Goal: Navigation & Orientation: Find specific page/section

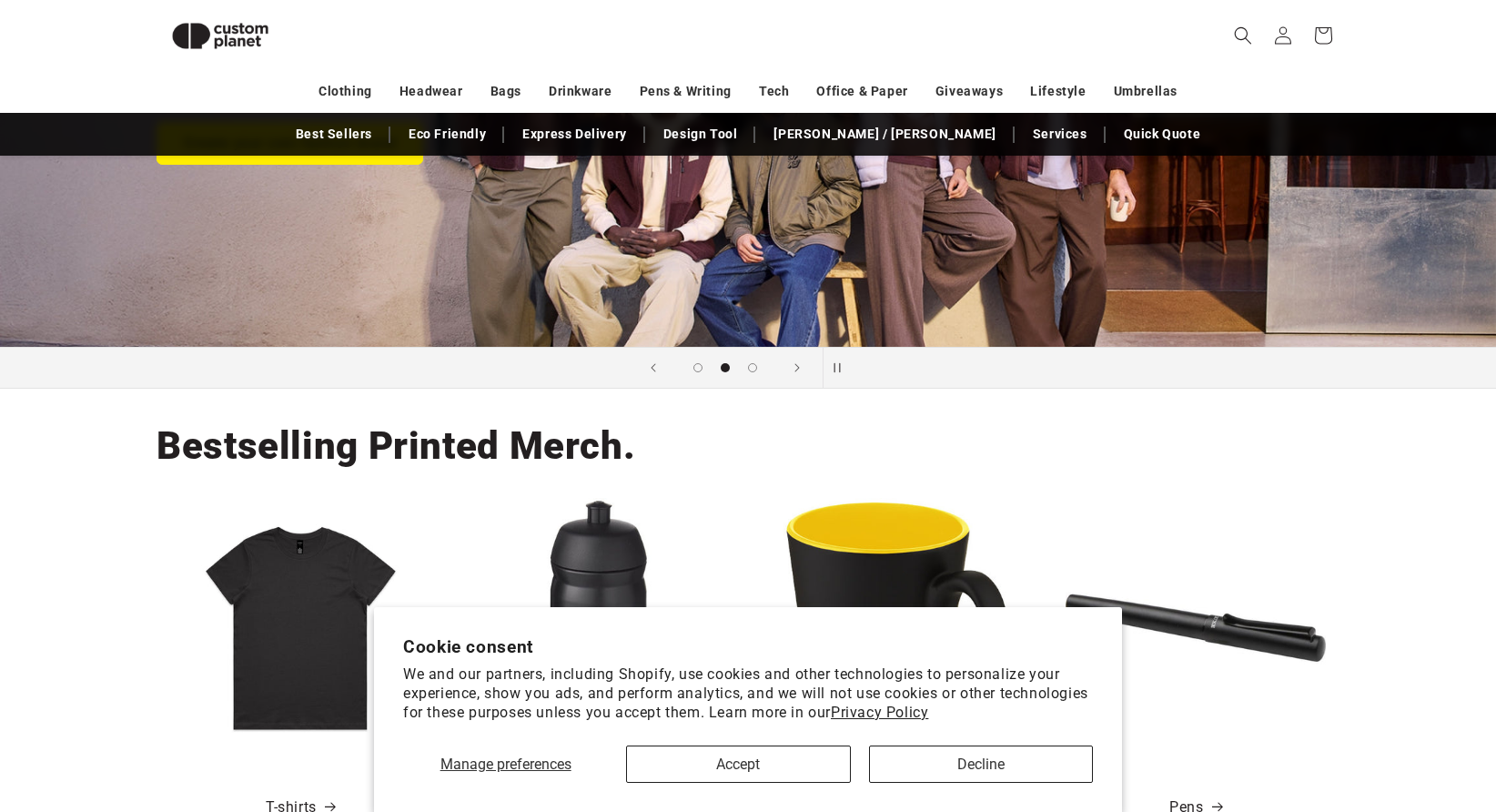
scroll to position [432, 0]
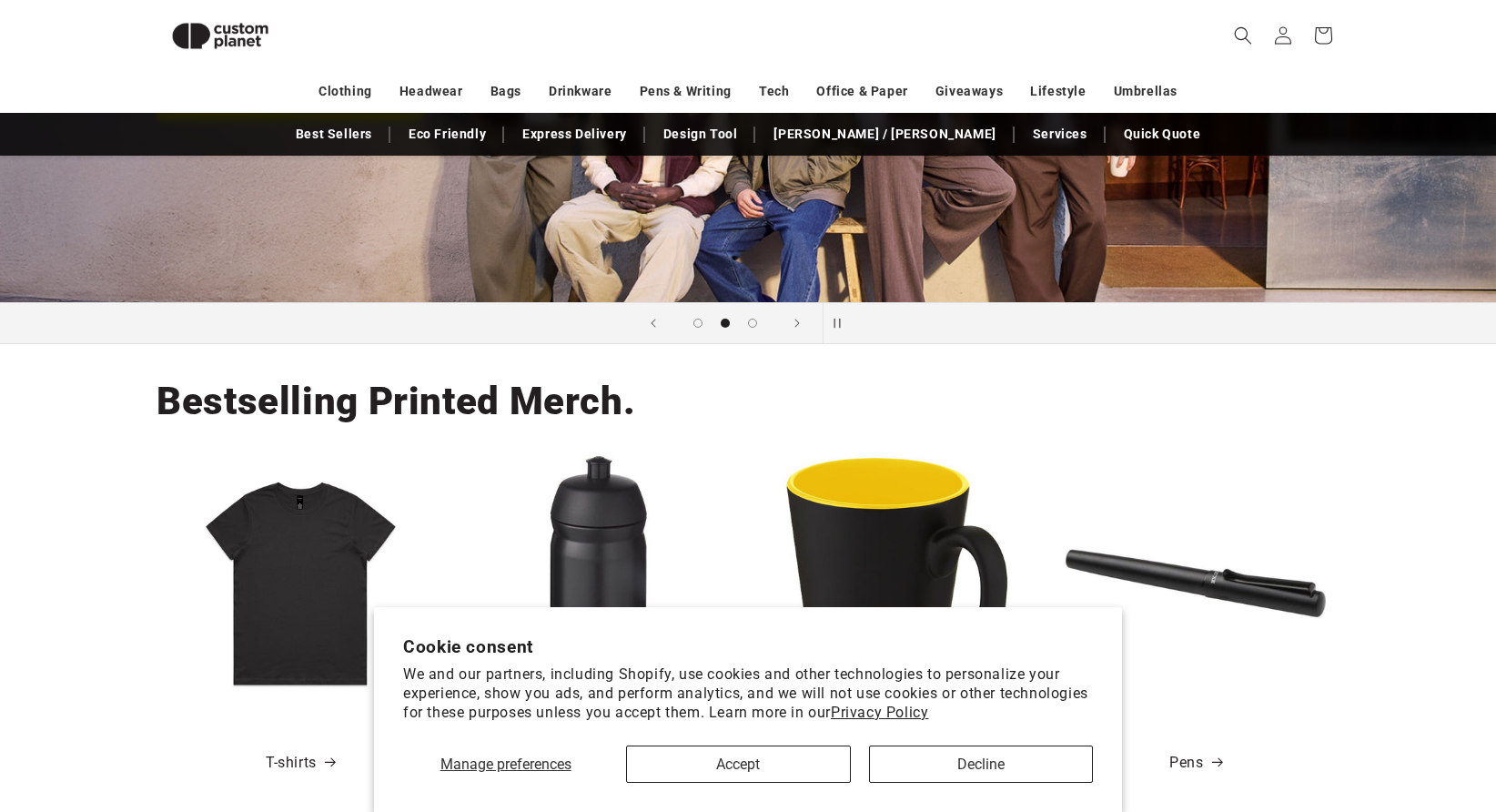
click at [935, 781] on button "Decline" at bounding box center [981, 764] width 224 height 38
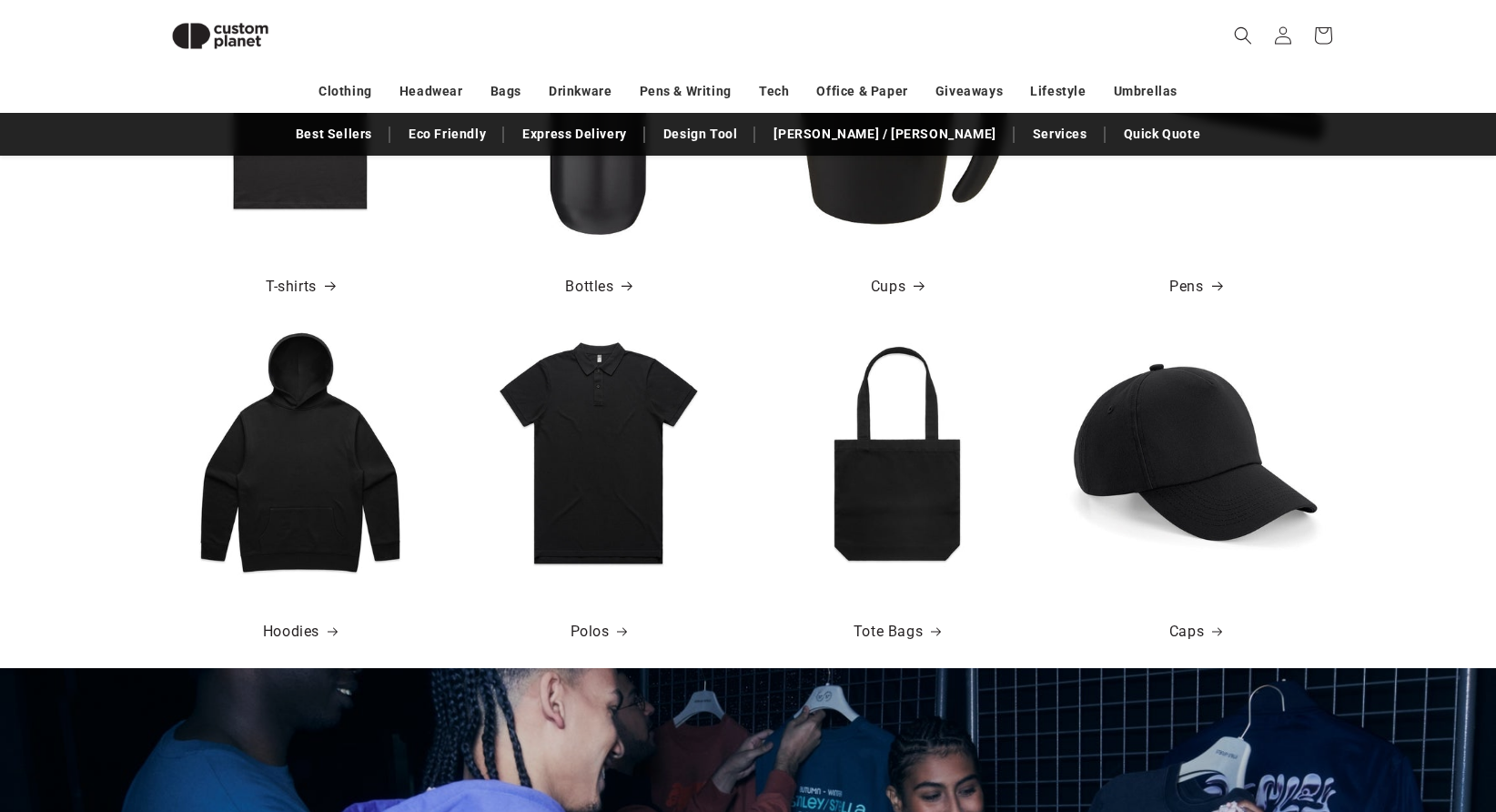
scroll to position [937, 0]
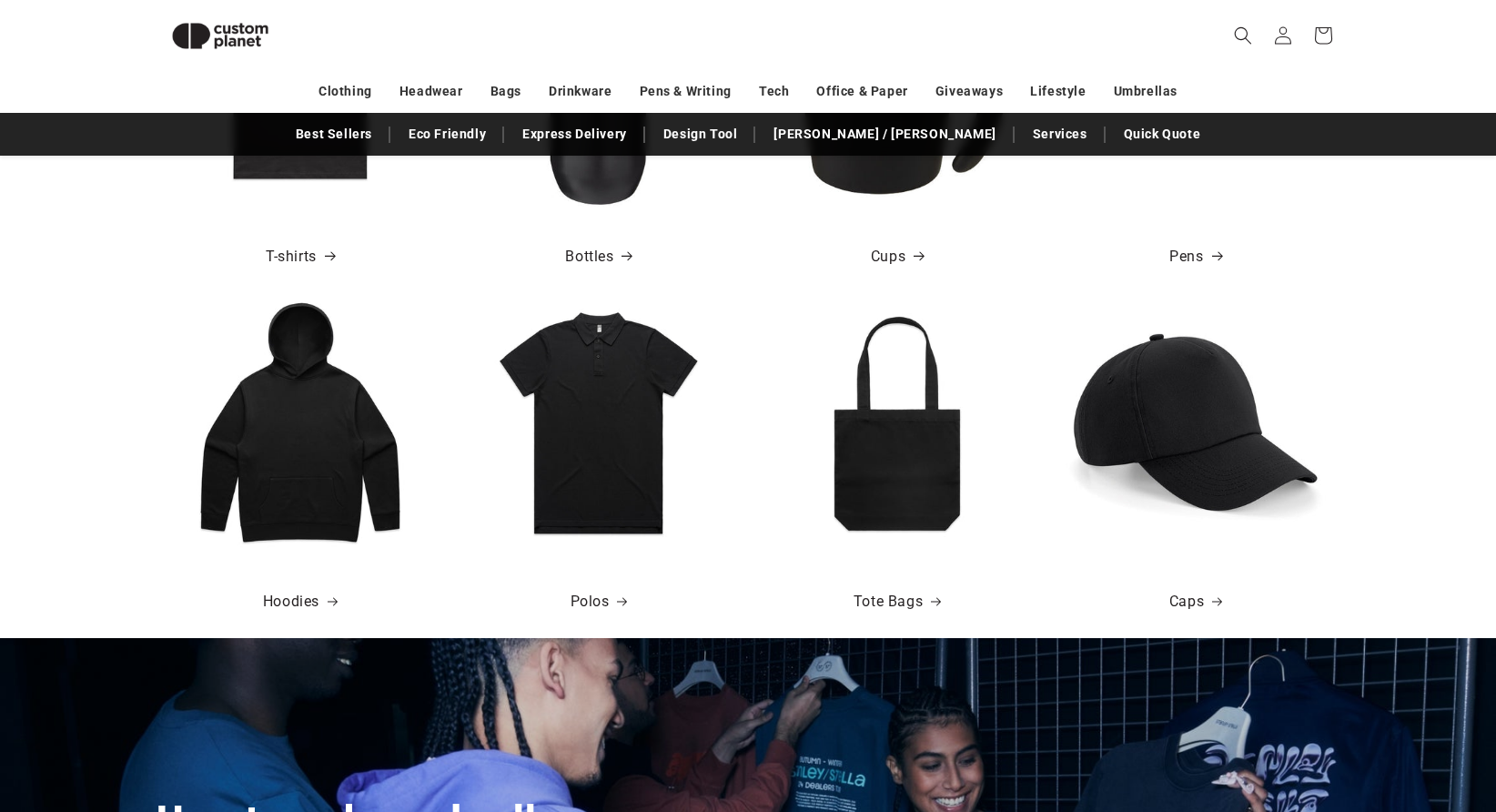
click at [248, 443] on img at bounding box center [299, 422] width 260 height 260
click at [299, 601] on link "Hoodies" at bounding box center [300, 602] width 75 height 27
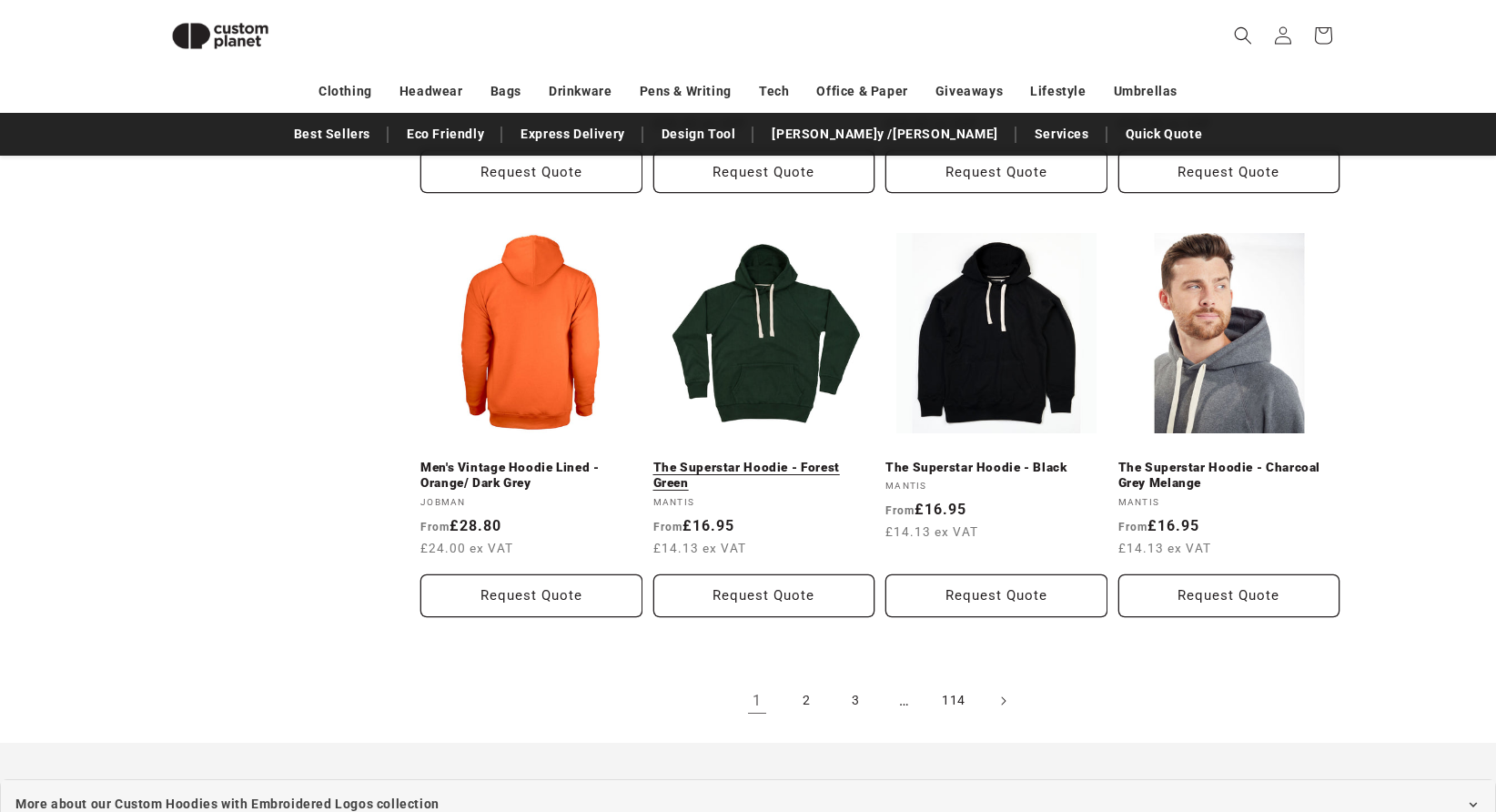
scroll to position [1830, 0]
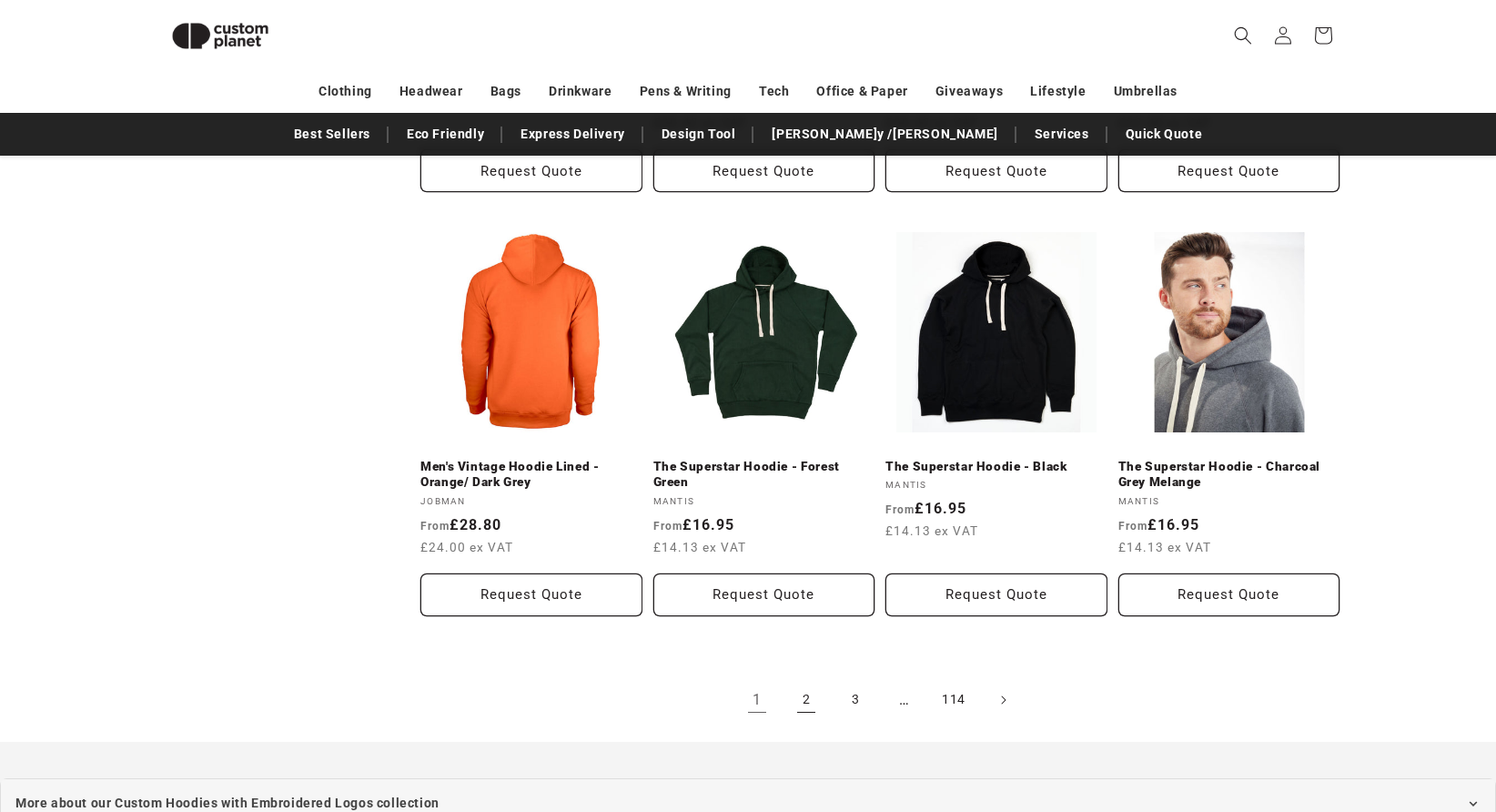
click at [815, 697] on link "2" at bounding box center [806, 699] width 41 height 41
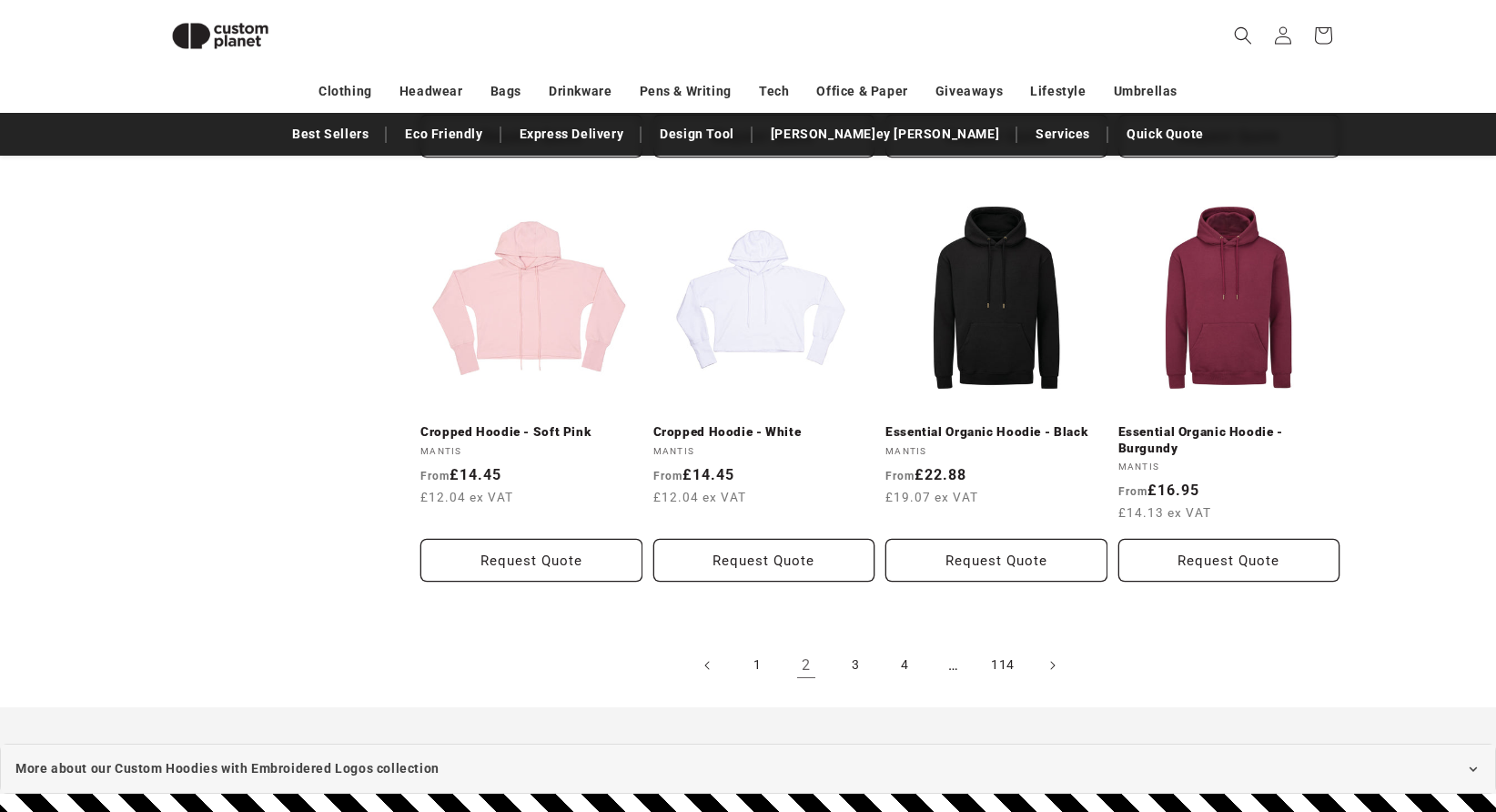
scroll to position [1900, 0]
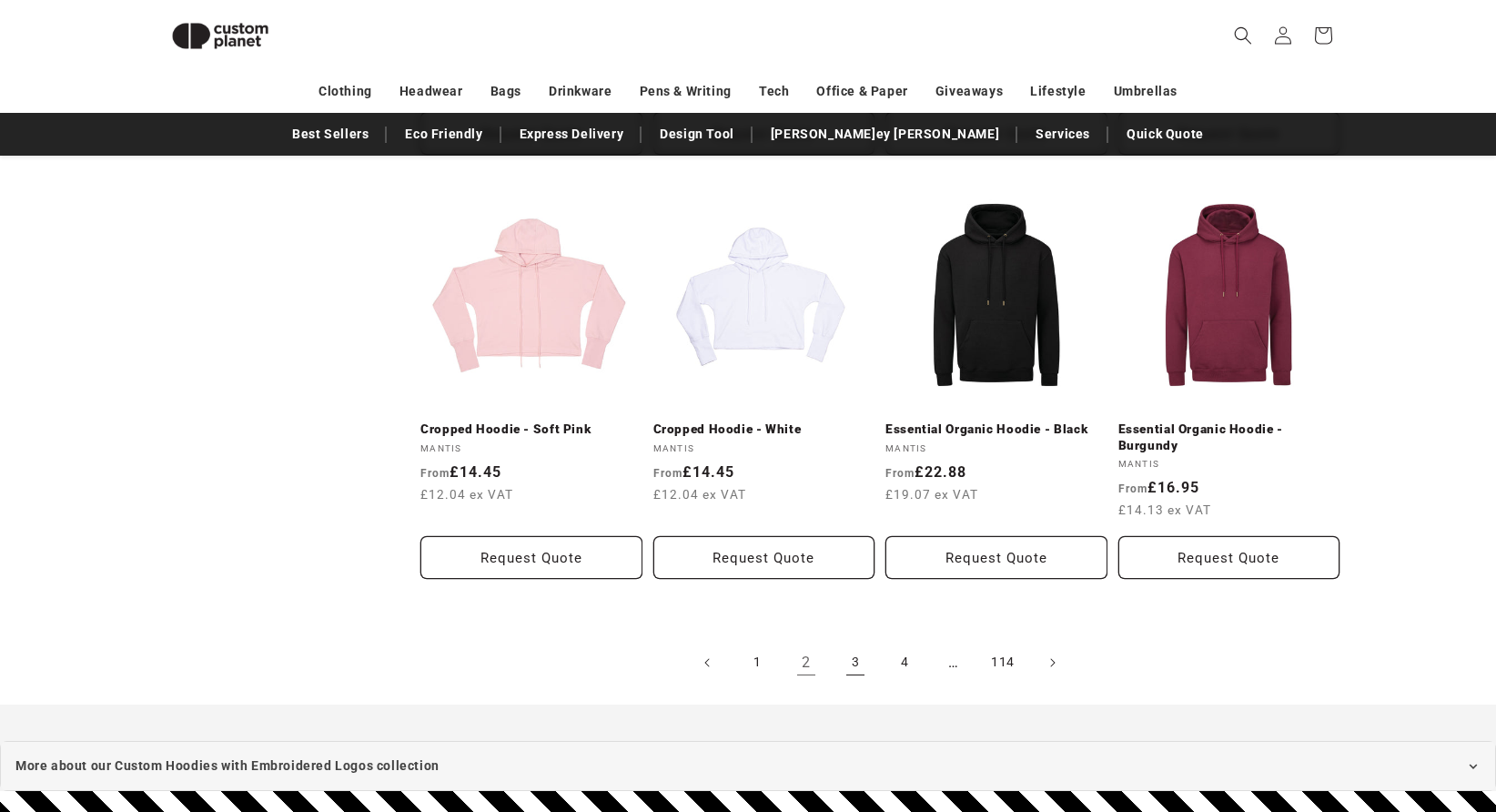
click at [849, 642] on link "3" at bounding box center [856, 662] width 41 height 41
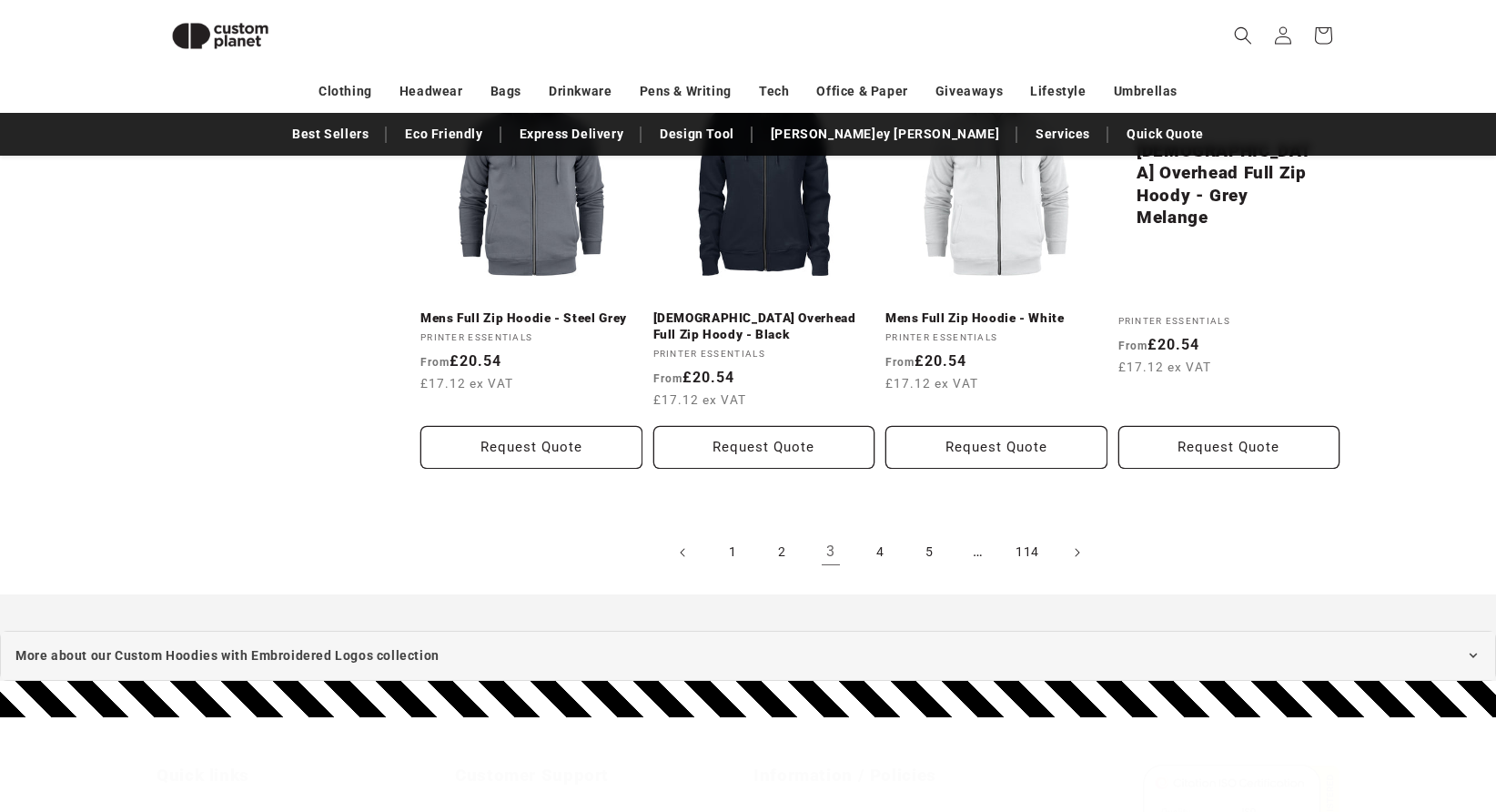
scroll to position [1995, 0]
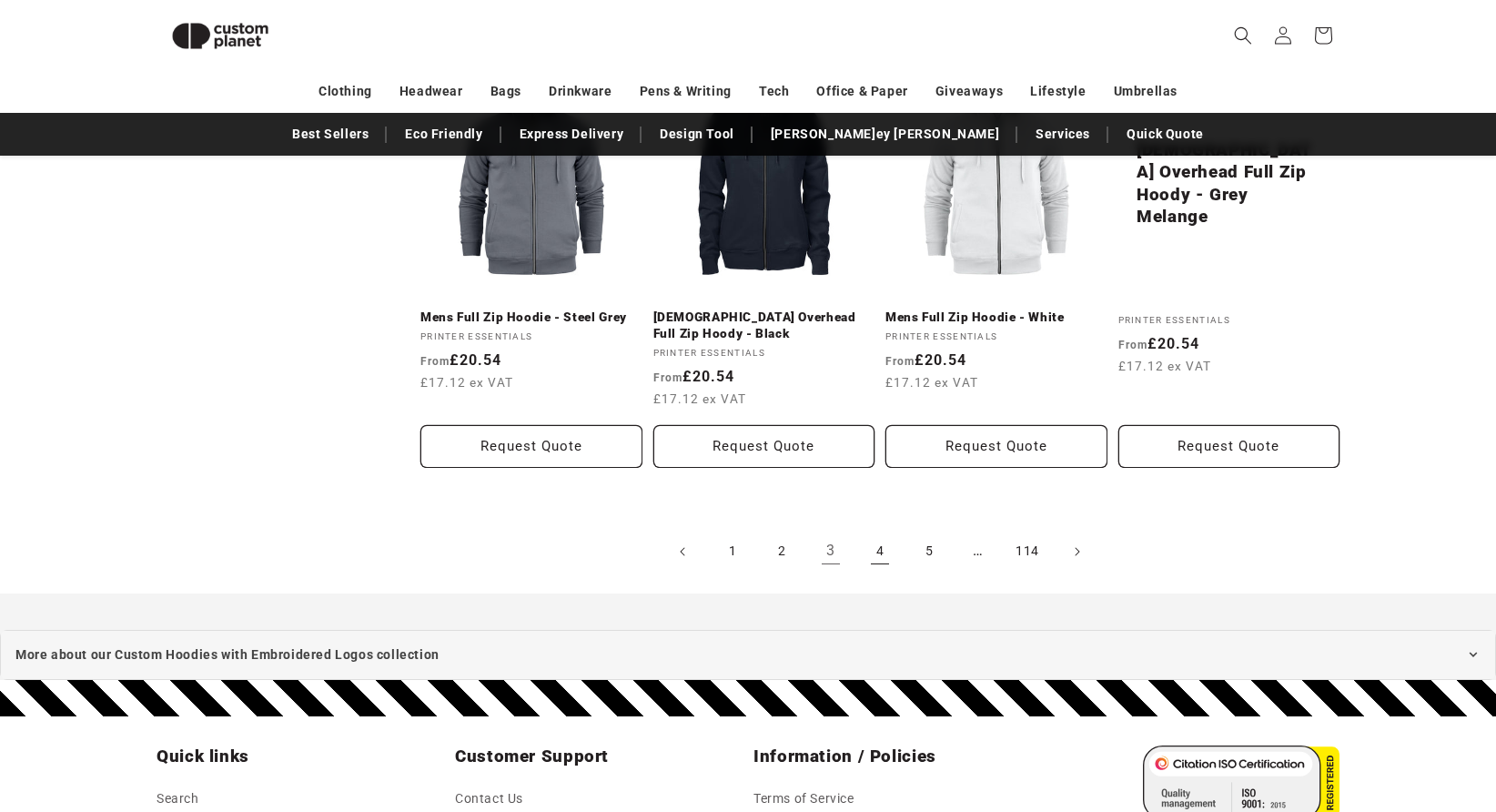
click at [880, 534] on link "4" at bounding box center [879, 551] width 41 height 41
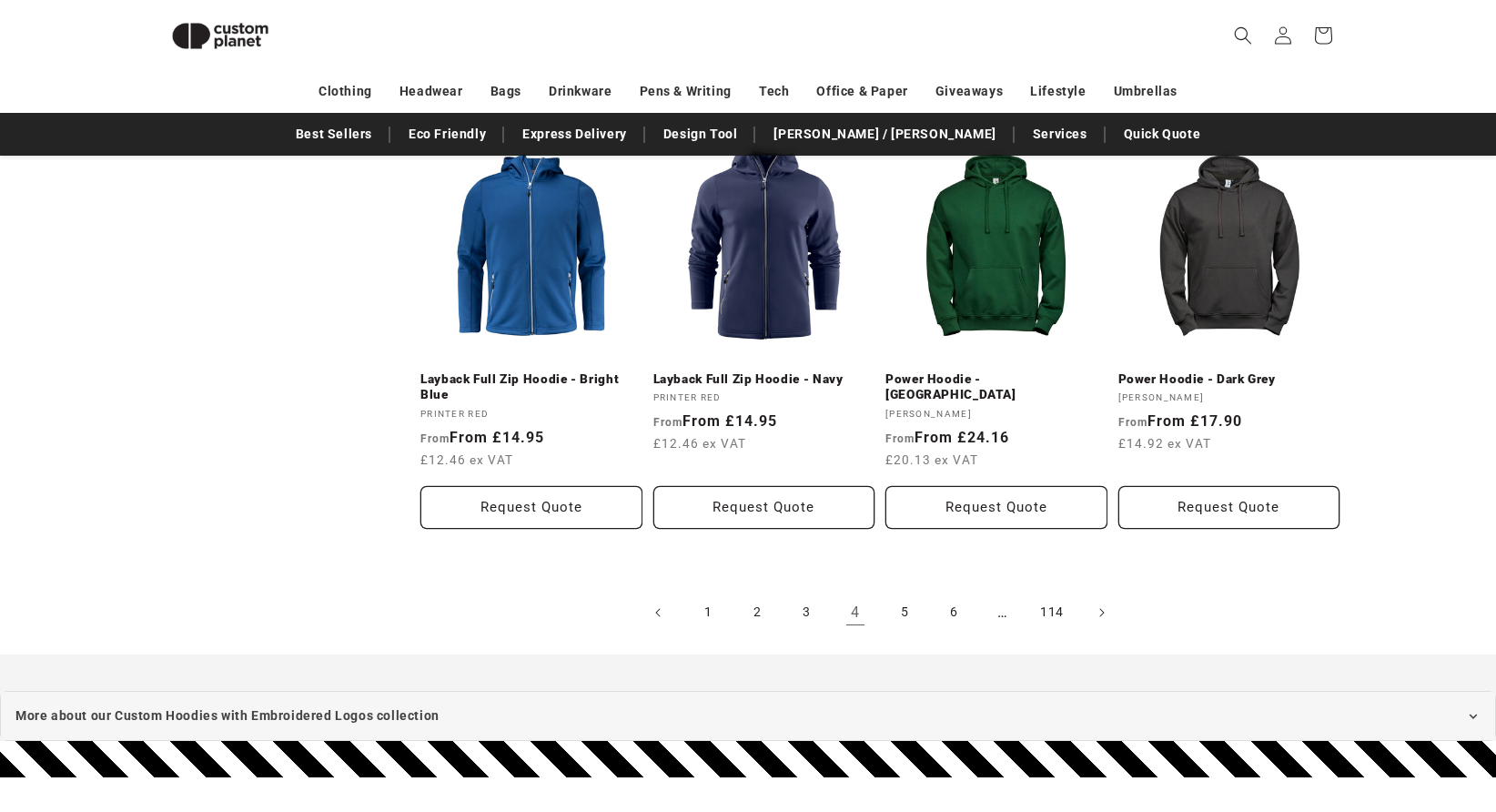
scroll to position [1915, 0]
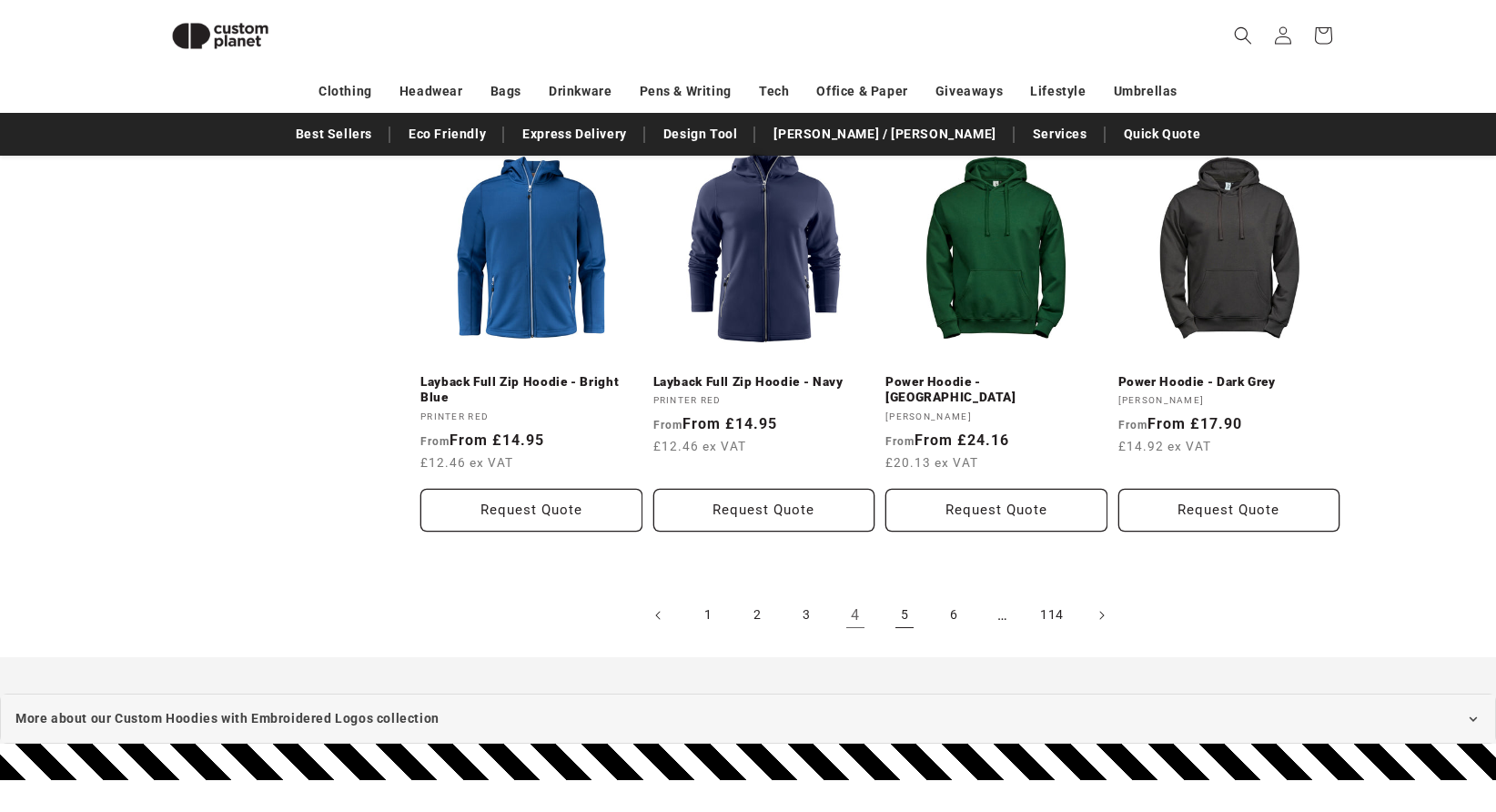
click at [905, 610] on link "5" at bounding box center [904, 614] width 41 height 41
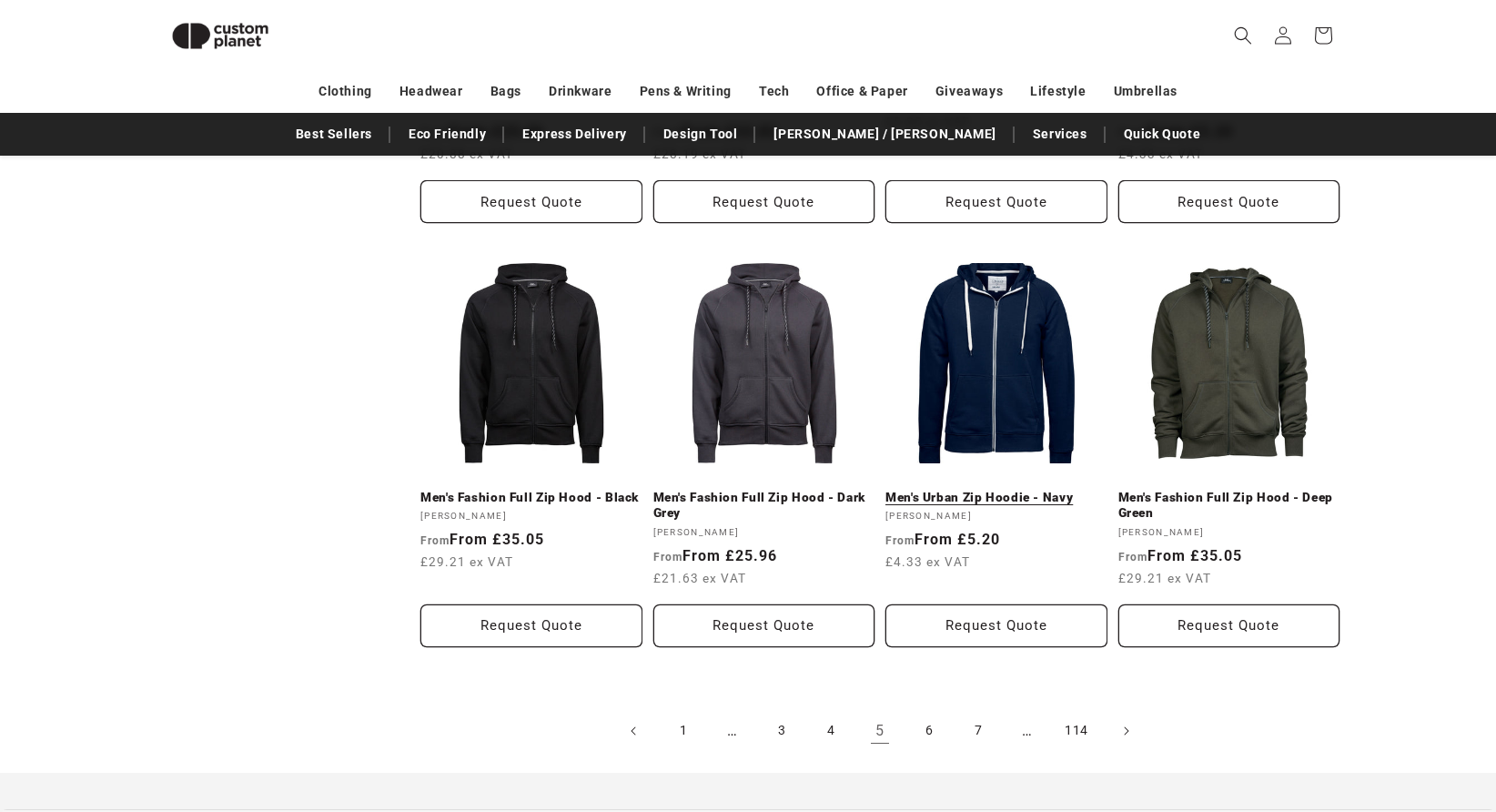
scroll to position [1822, 0]
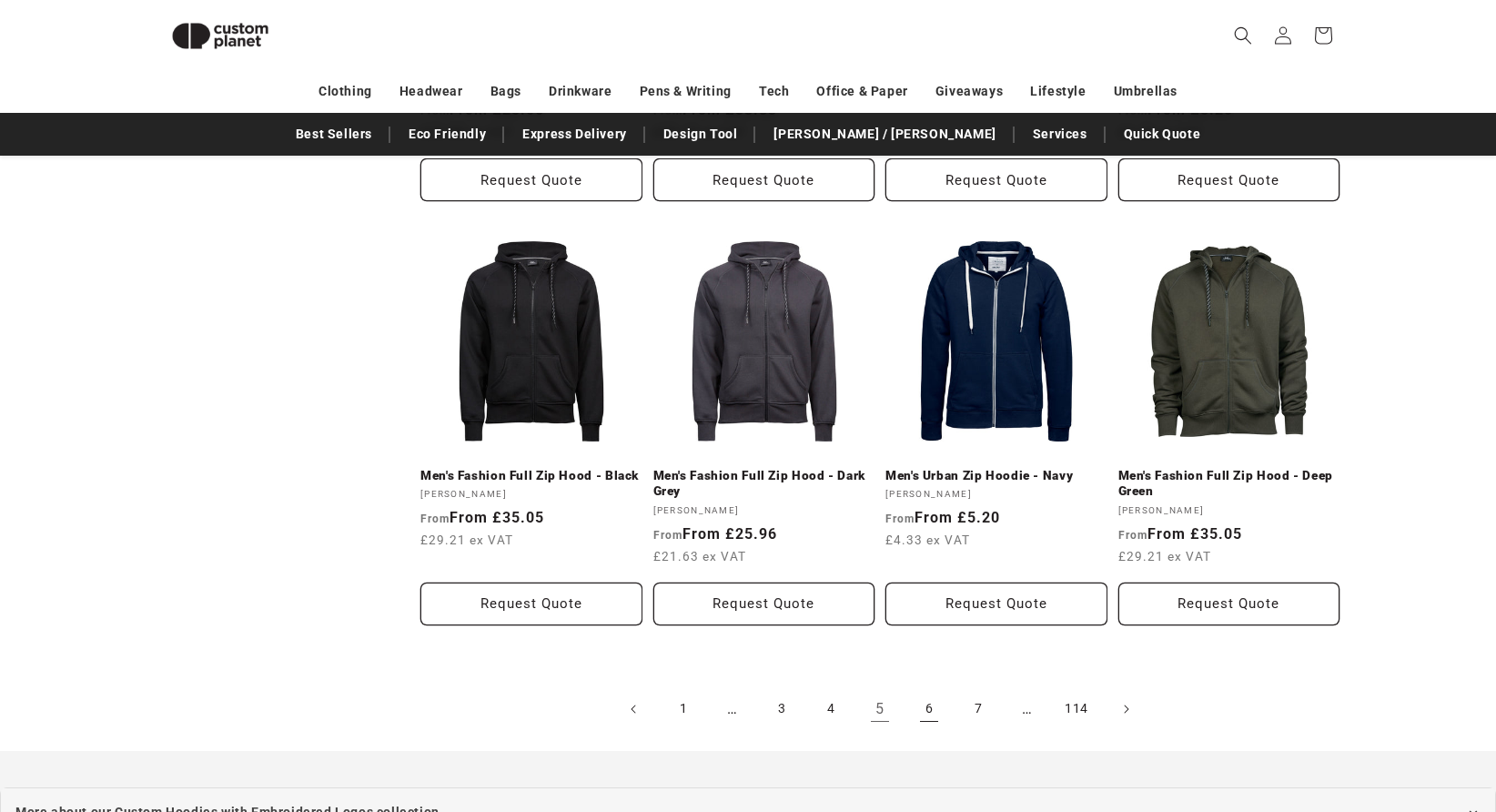
click at [926, 689] on link "6" at bounding box center [929, 708] width 41 height 41
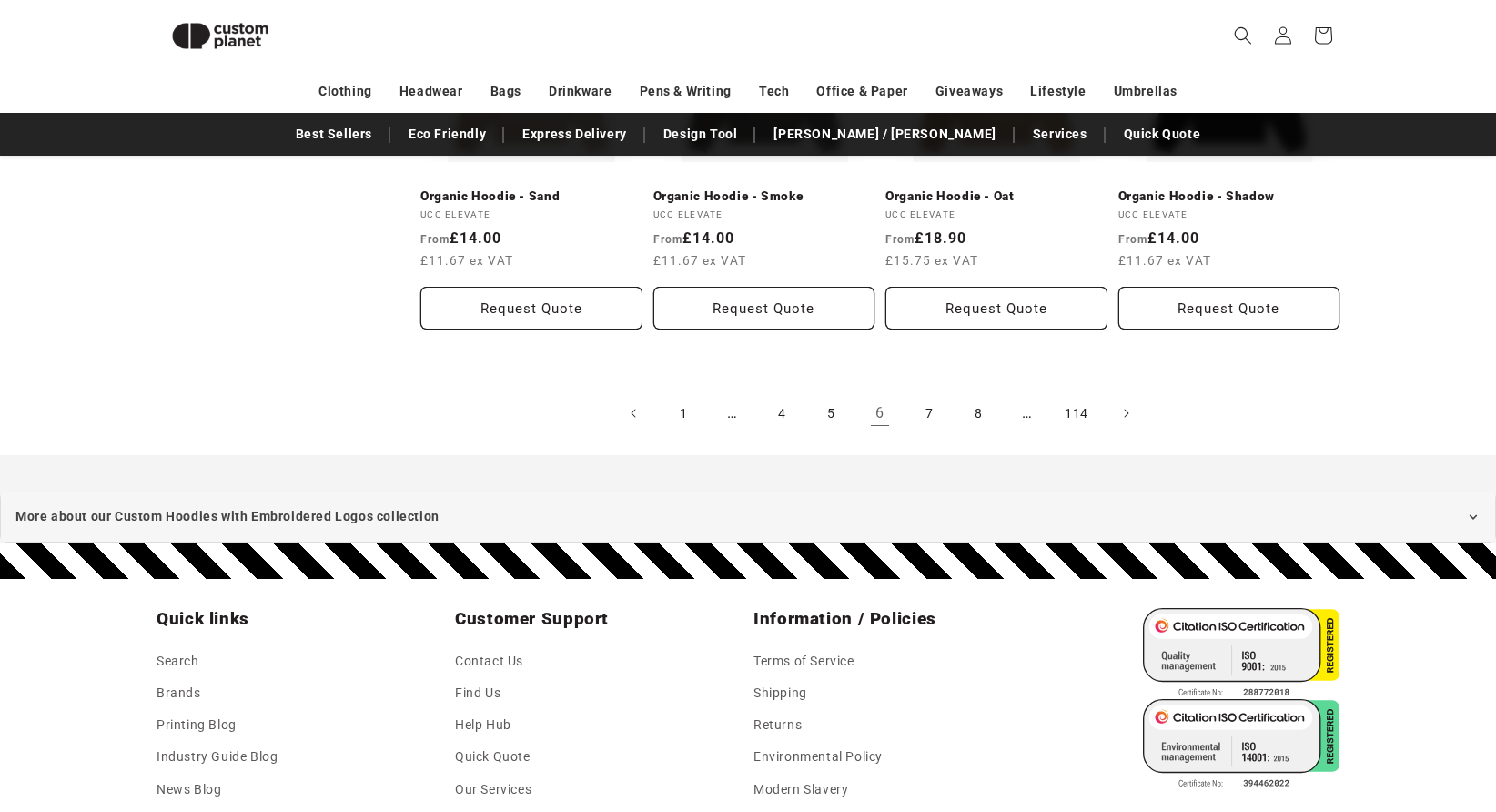
scroll to position [2137, 0]
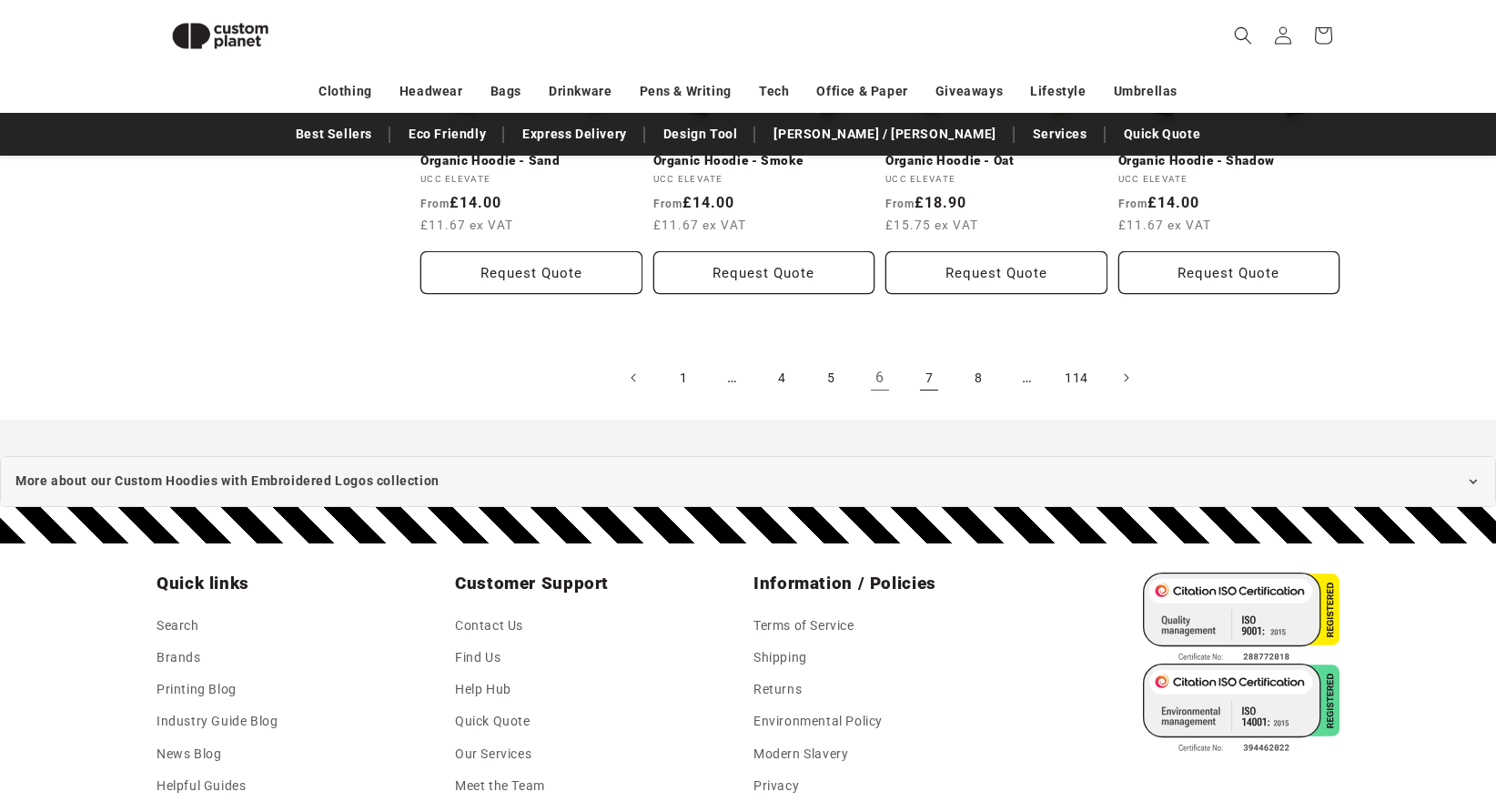
click at [931, 375] on link "7" at bounding box center [929, 377] width 41 height 41
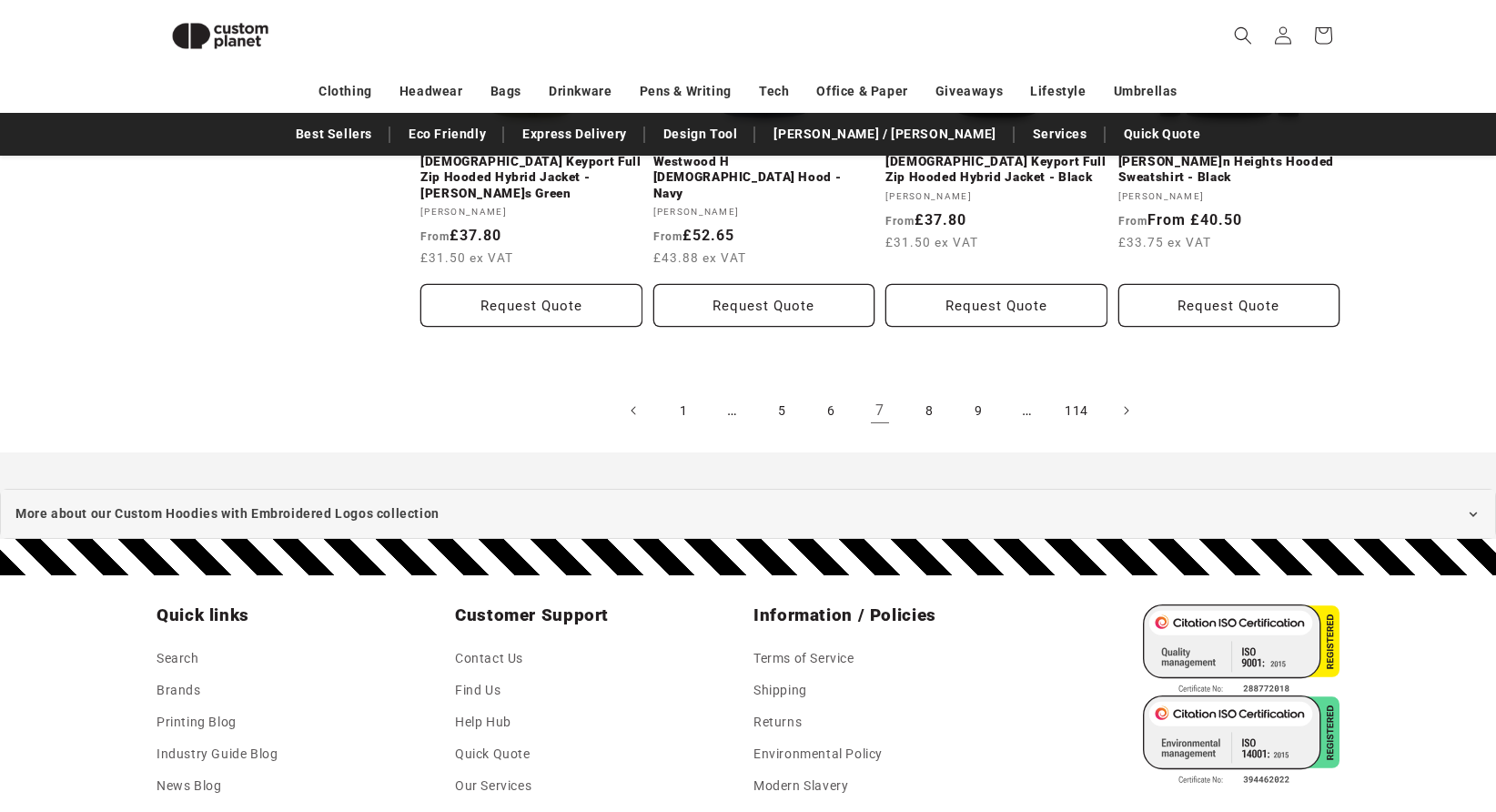
scroll to position [2197, 0]
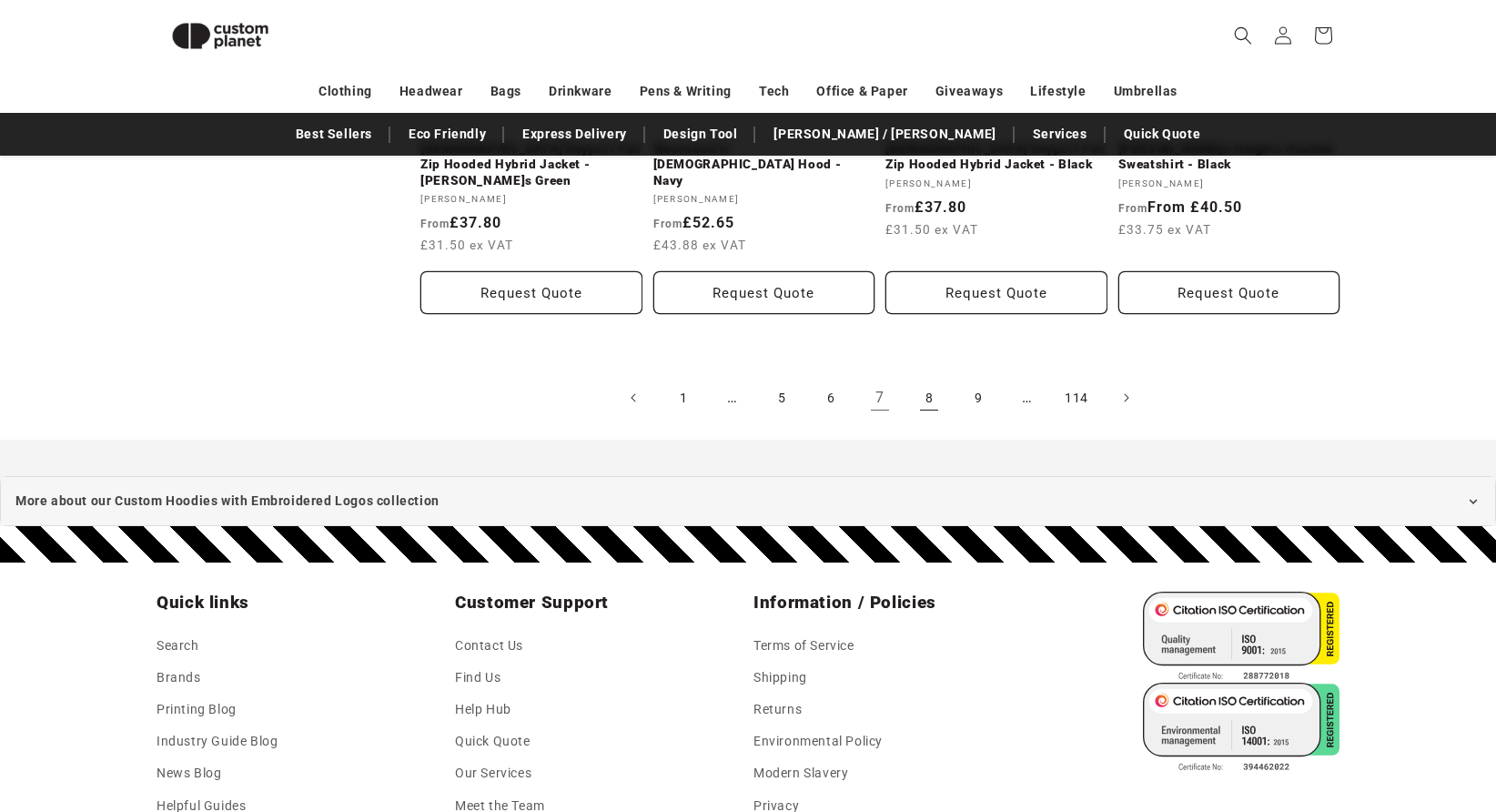
click at [927, 377] on link "8" at bounding box center [929, 397] width 41 height 41
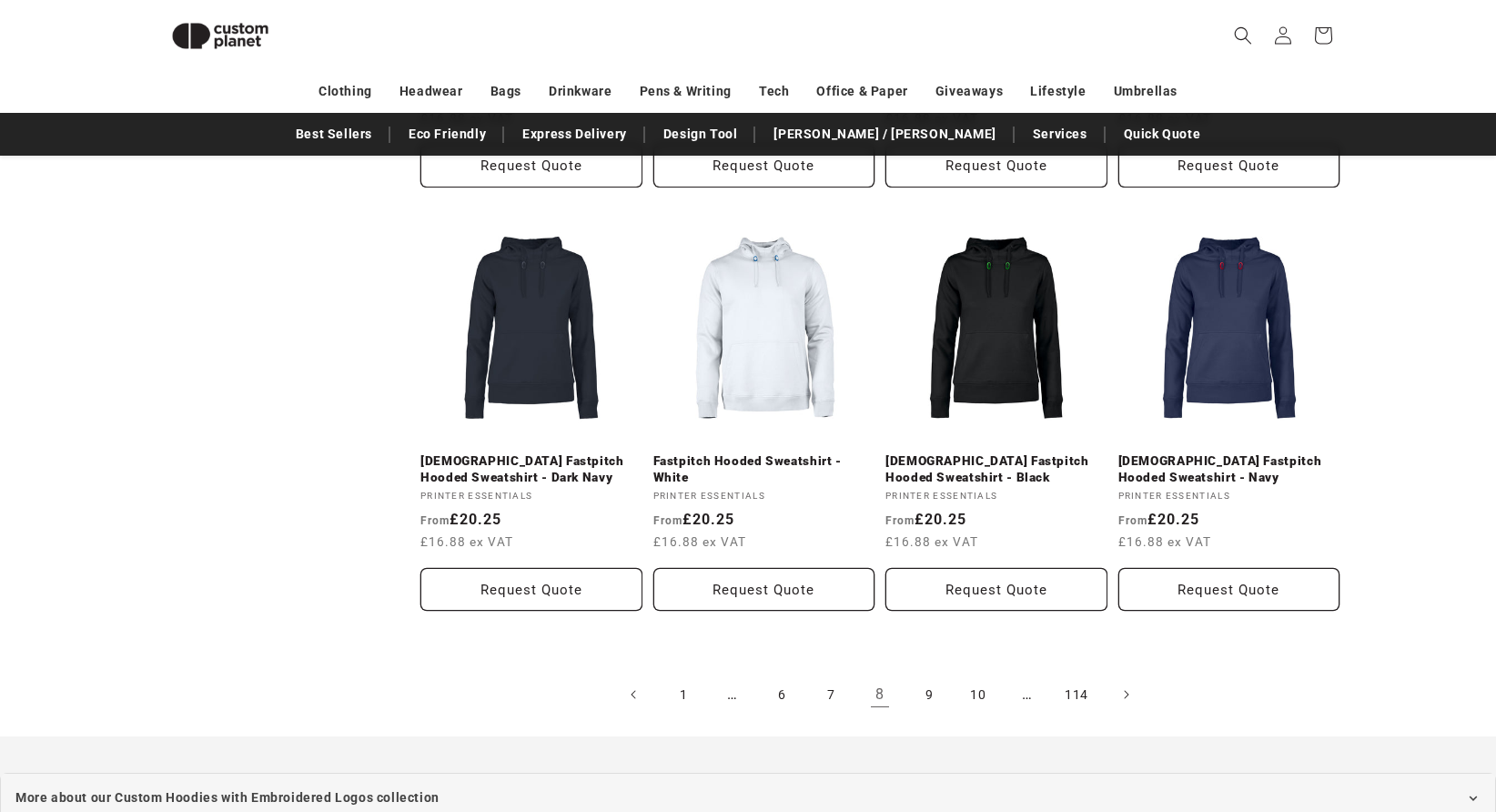
scroll to position [1903, 0]
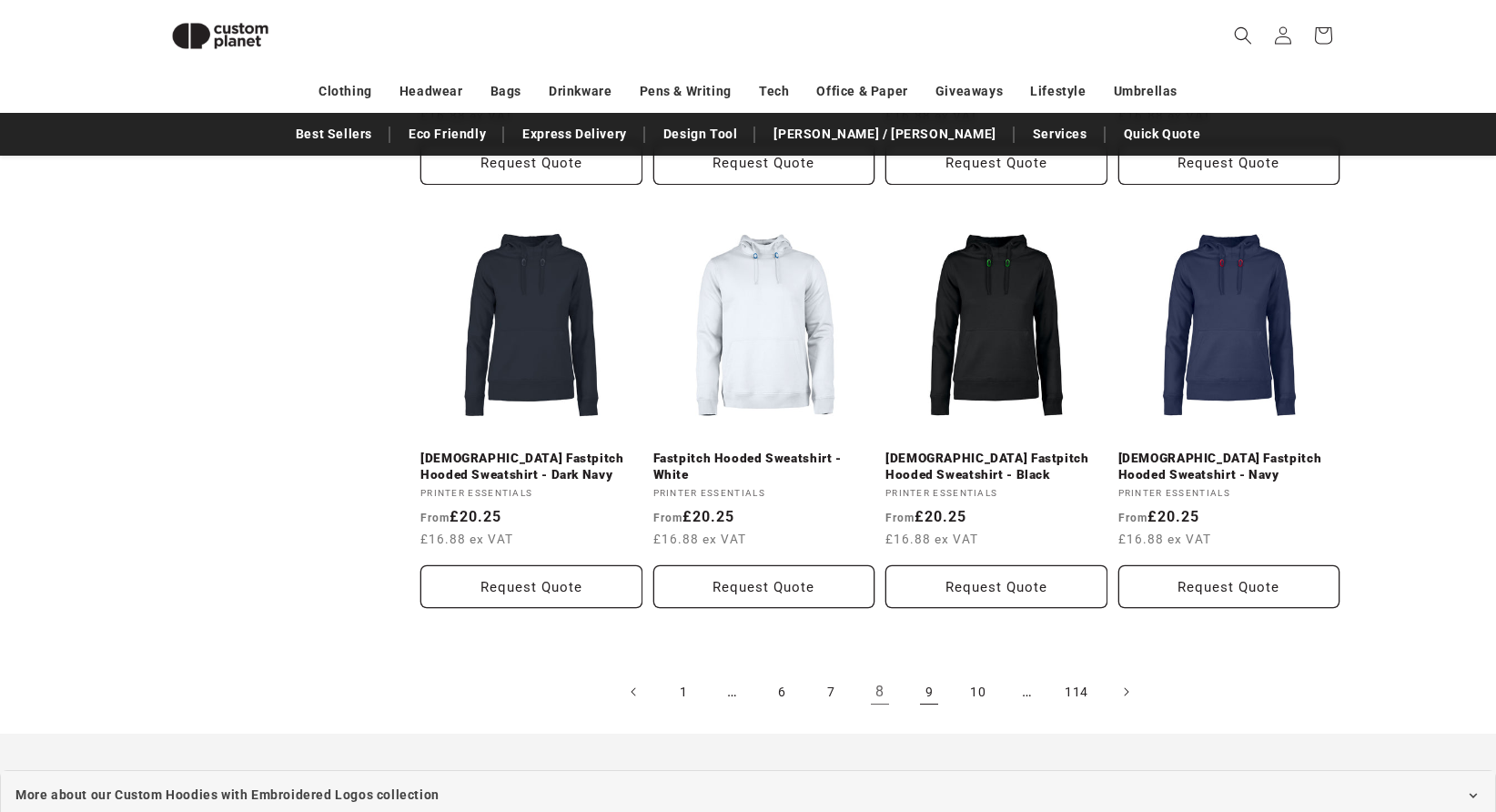
click at [931, 672] on link "9" at bounding box center [929, 691] width 41 height 41
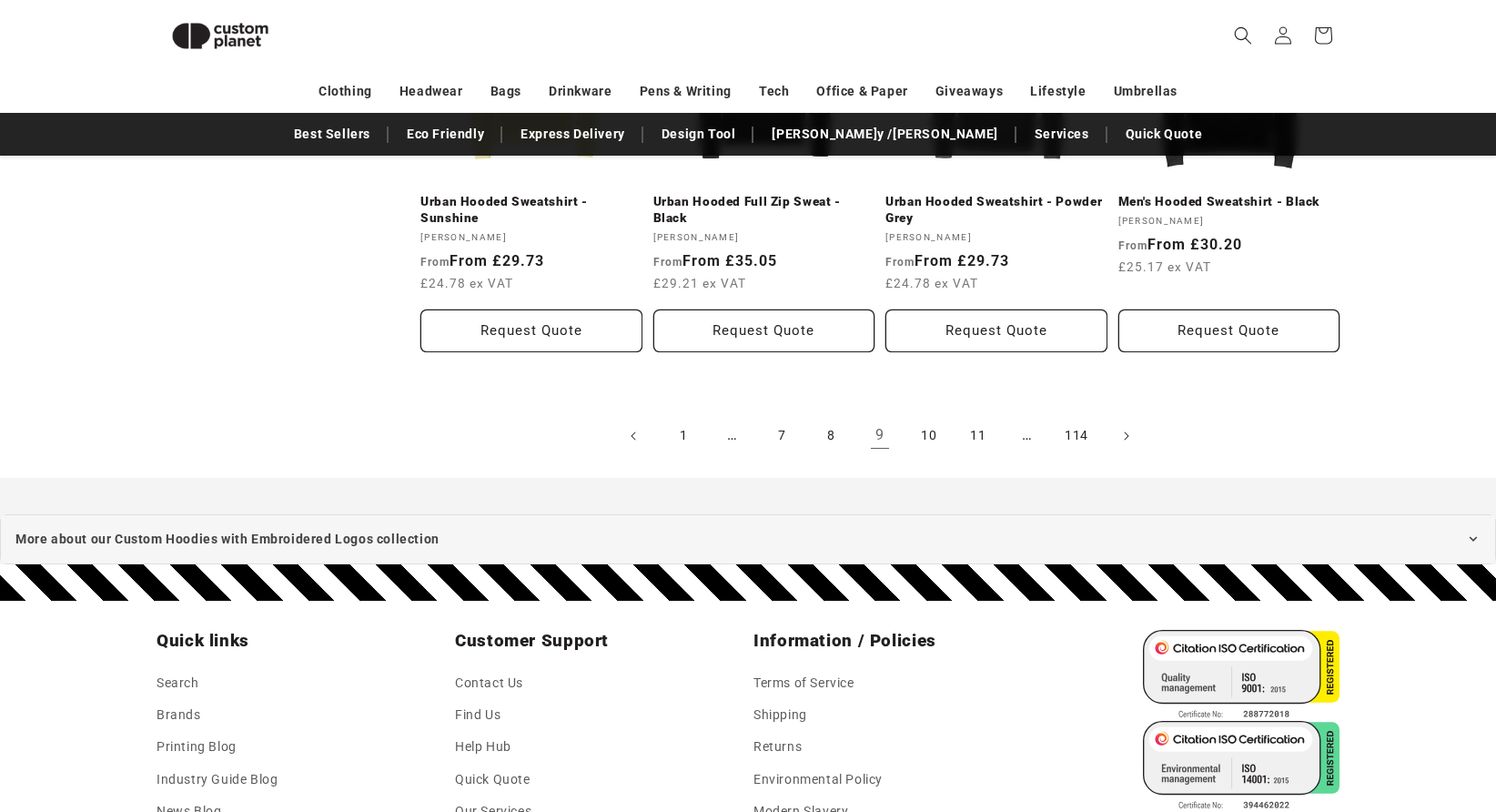
scroll to position [2185, 0]
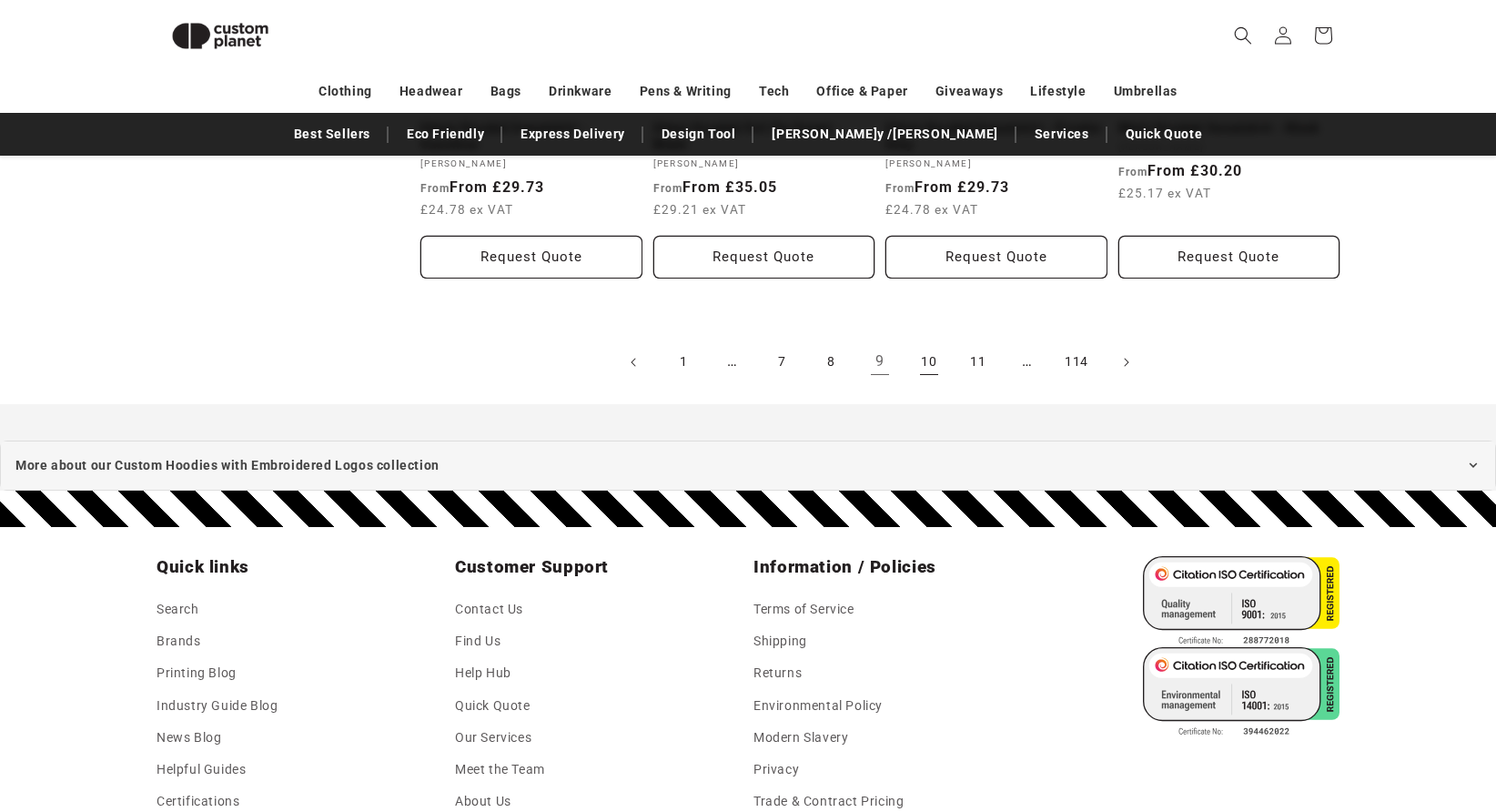
click at [926, 364] on link "10" at bounding box center [929, 362] width 41 height 41
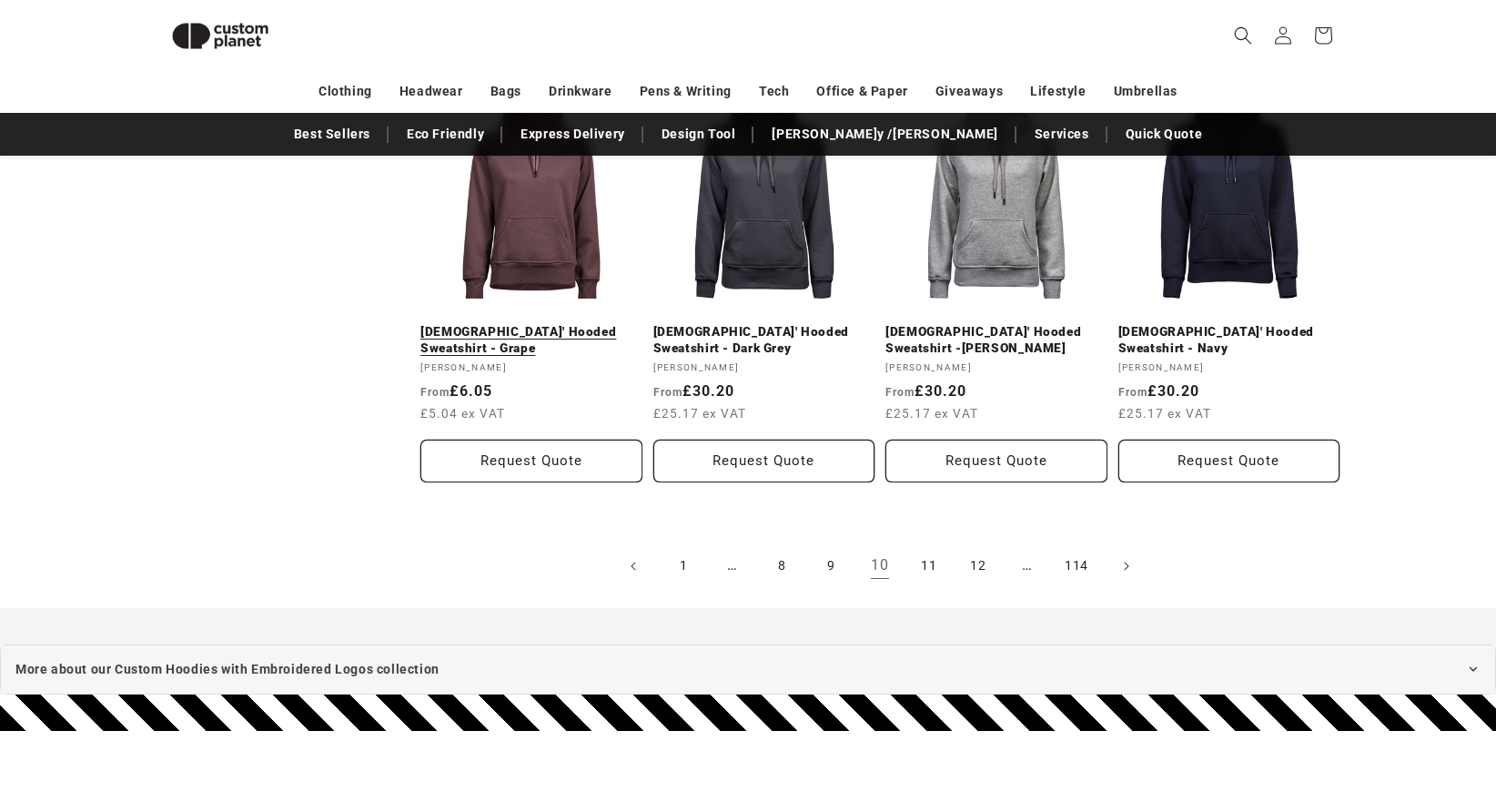
scroll to position [1984, 0]
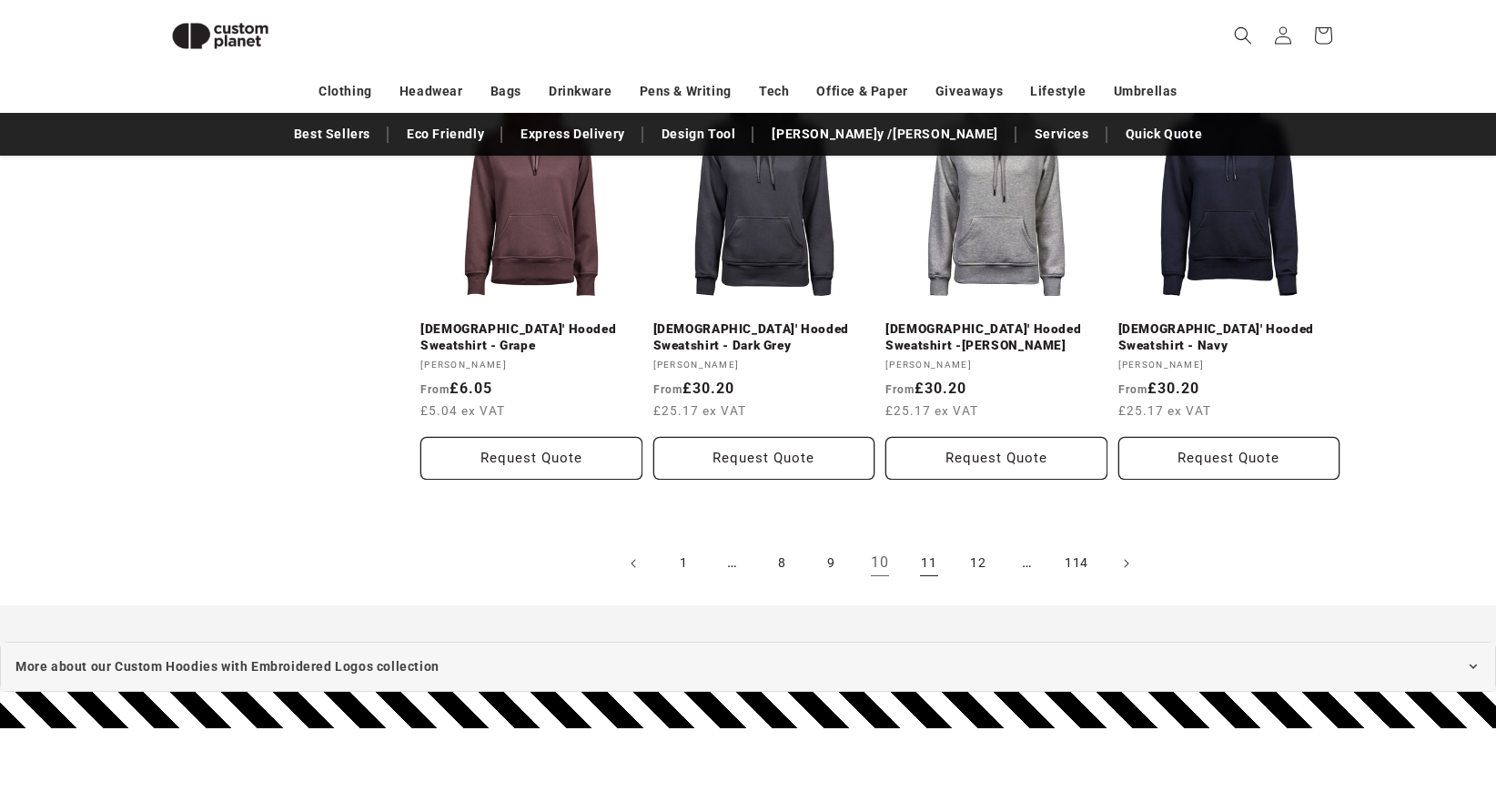
click at [927, 564] on link "11" at bounding box center [929, 563] width 41 height 41
